Goal: Task Accomplishment & Management: Use online tool/utility

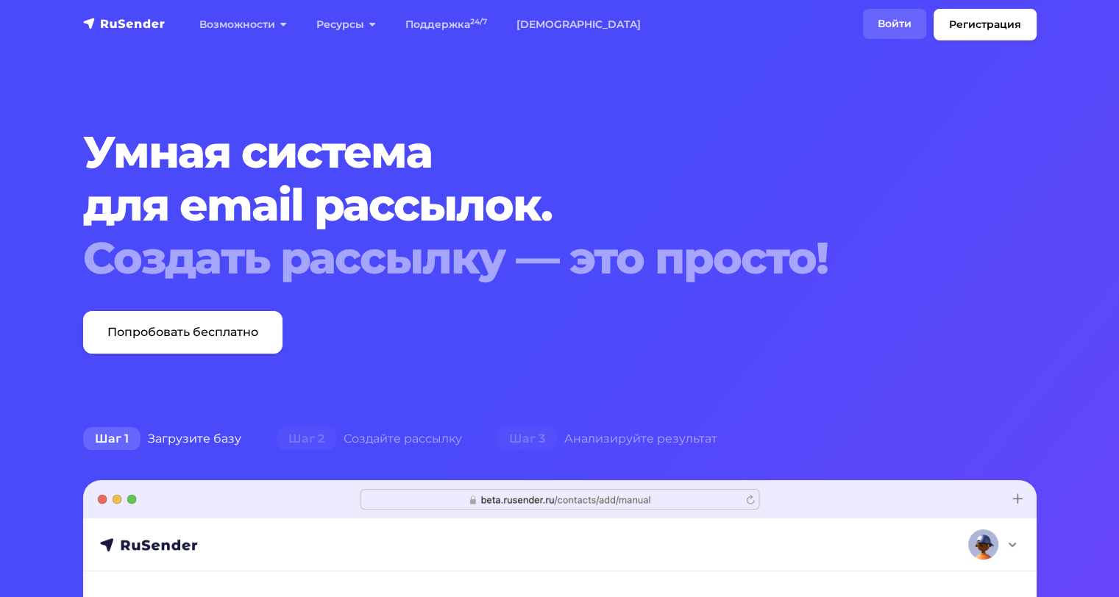
click at [880, 26] on link "Войти" at bounding box center [894, 24] width 63 height 30
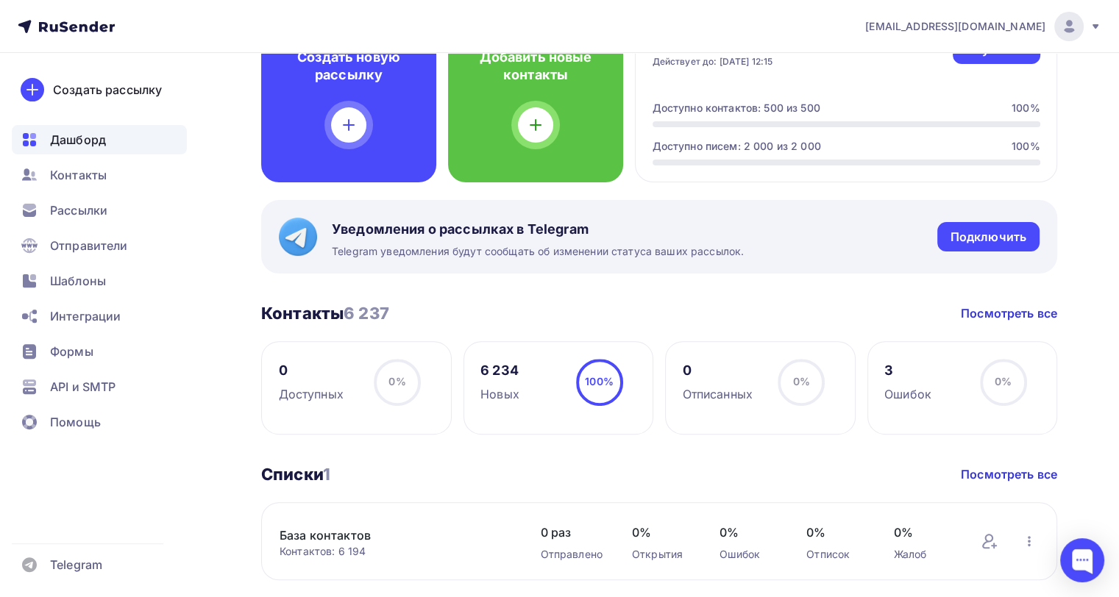
scroll to position [706, 0]
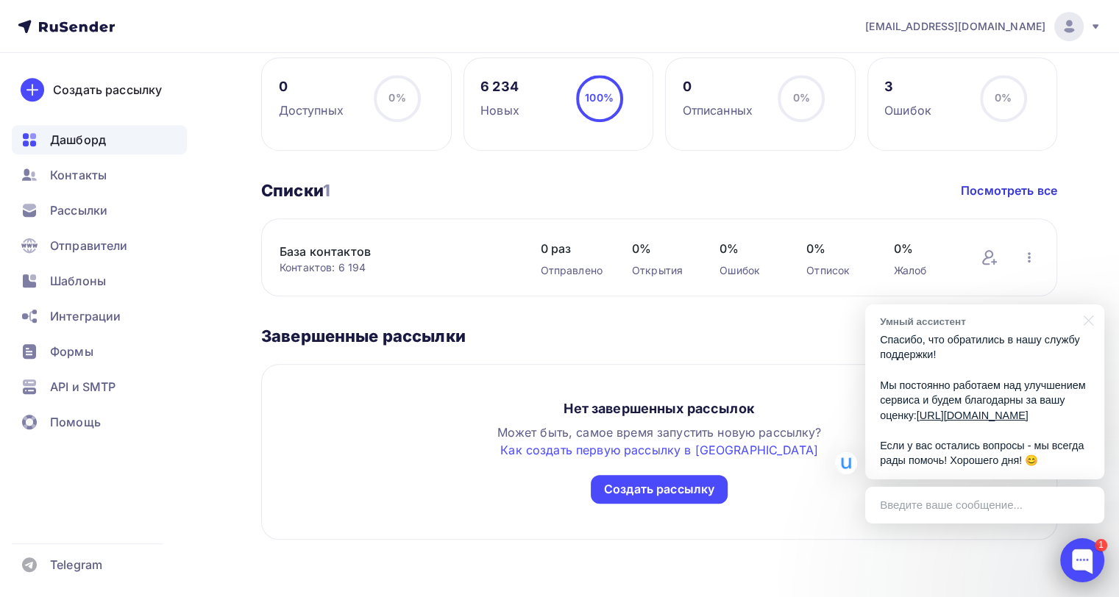
click at [1088, 556] on div at bounding box center [1082, 560] width 44 height 44
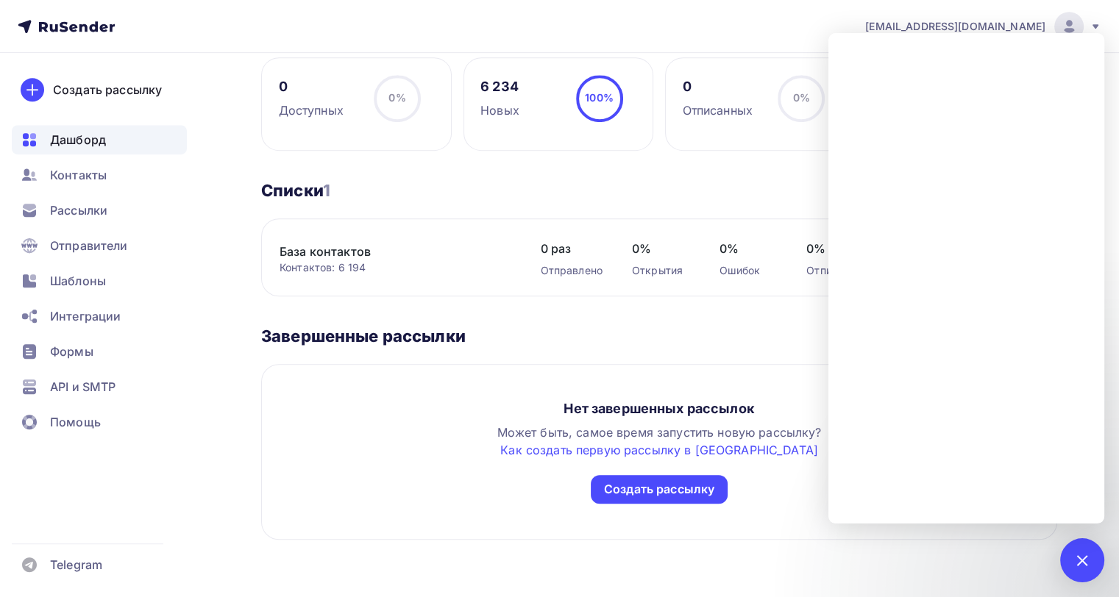
click at [680, 329] on div "Завершенные рассылки Завершенные рассылки Посмотреть все" at bounding box center [659, 336] width 796 height 21
